Goal: Check status

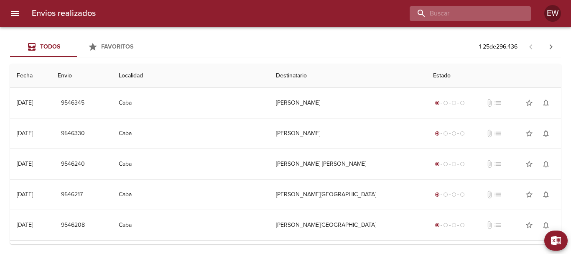
click at [465, 15] on input "buscar" at bounding box center [462, 13] width 107 height 15
type input "9536300"
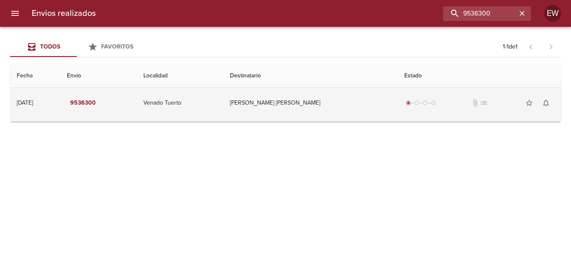
click at [318, 97] on td "[PERSON_NAME] [PERSON_NAME]" at bounding box center [310, 103] width 174 height 30
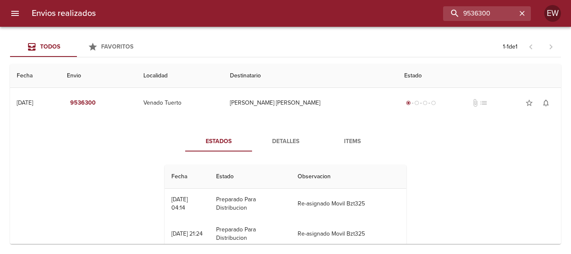
click at [277, 141] on span "Detalles" at bounding box center [285, 141] width 57 height 10
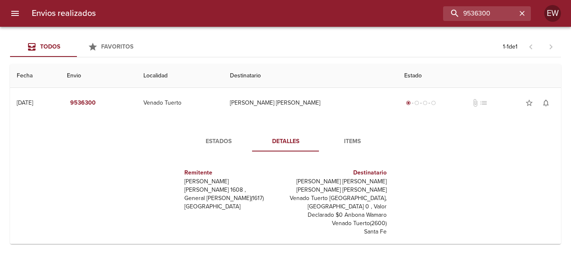
scroll to position [13, 0]
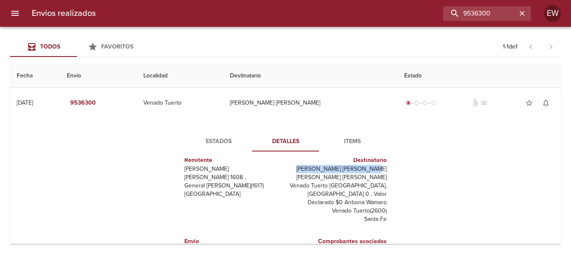
drag, startPoint x: 382, startPoint y: 169, endPoint x: 314, endPoint y: 169, distance: 67.7
click at [314, 169] on div "Destinatario [PERSON_NAME] [PERSON_NAME] [PERSON_NAME] Venado Tuerto [GEOGRAPHI…" at bounding box center [337, 189] width 104 height 81
copy p "[PERSON_NAME] [PERSON_NAME]"
click at [280, 131] on div "Estados Detalles Items Remitente Wamaro Tortuguitas [PERSON_NAME] 1608 , Genera…" at bounding box center [285, 228] width 537 height 214
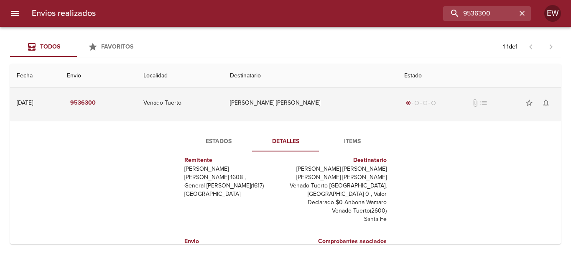
drag, startPoint x: 330, startPoint y: 102, endPoint x: 303, endPoint y: 101, distance: 26.3
click at [303, 101] on td "[PERSON_NAME] [PERSON_NAME]" at bounding box center [310, 103] width 174 height 30
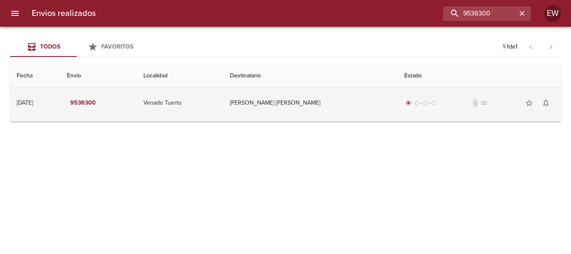
click at [318, 104] on td "[PERSON_NAME] [PERSON_NAME]" at bounding box center [310, 103] width 174 height 30
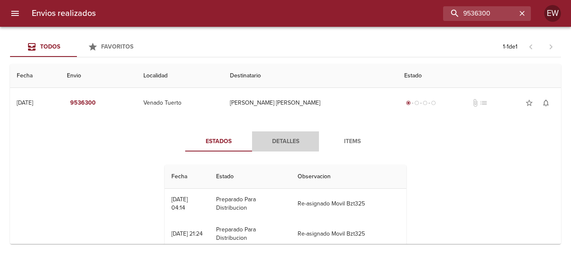
click at [292, 145] on span "Detalles" at bounding box center [285, 141] width 57 height 10
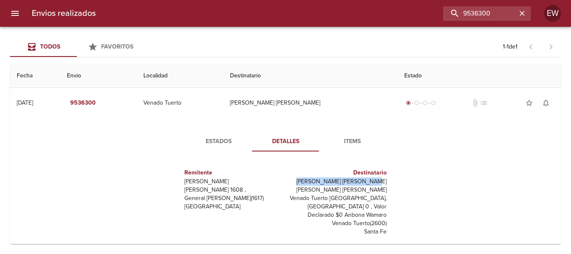
drag, startPoint x: 382, startPoint y: 182, endPoint x: 313, endPoint y: 180, distance: 68.5
click at [313, 180] on div "Destinatario [PERSON_NAME] [PERSON_NAME] [PERSON_NAME] Venado Tuerto [GEOGRAPHI…" at bounding box center [337, 201] width 104 height 81
copy p "[PERSON_NAME] [PERSON_NAME]"
